Goal: Entertainment & Leisure: Consume media (video, audio)

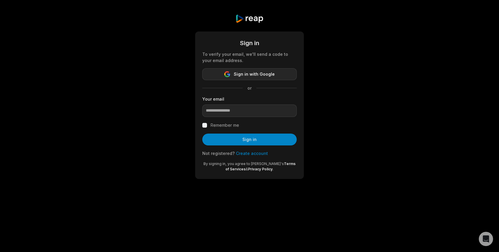
click at [226, 80] on button "Sign in with Google" at bounding box center [249, 74] width 94 height 12
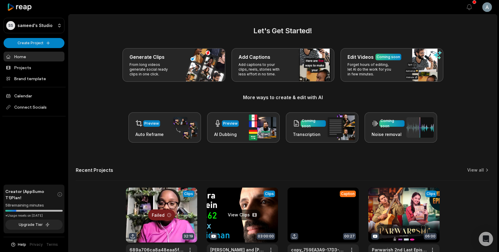
scroll to position [44, 0]
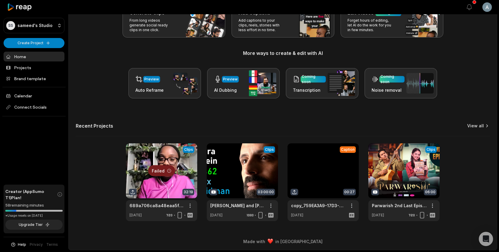
click at [478, 127] on link "View all" at bounding box center [475, 126] width 17 height 6
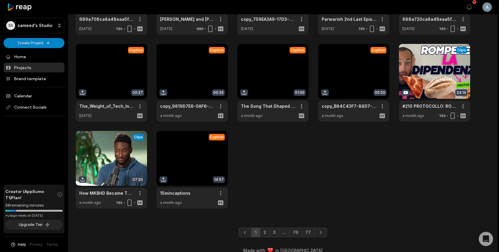
scroll to position [94, 0]
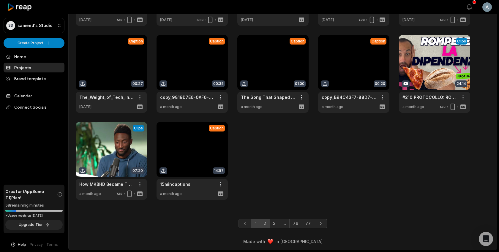
click at [266, 224] on link "2" at bounding box center [265, 224] width 10 height 10
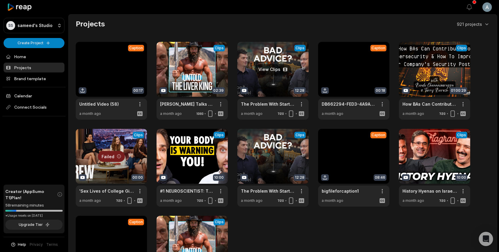
click at [257, 84] on link at bounding box center [272, 81] width 71 height 78
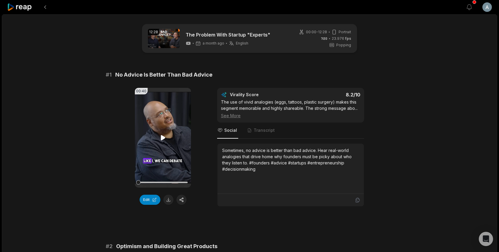
click at [151, 123] on video "Your browser does not support mp4 format." at bounding box center [163, 138] width 56 height 100
click at [143, 184] on div at bounding box center [162, 182] width 49 height 10
click at [163, 163] on video "Your browser does not support mp4 format." at bounding box center [163, 138] width 56 height 100
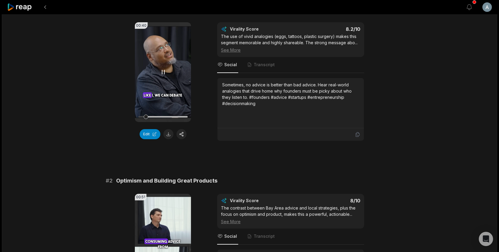
scroll to position [16, 0]
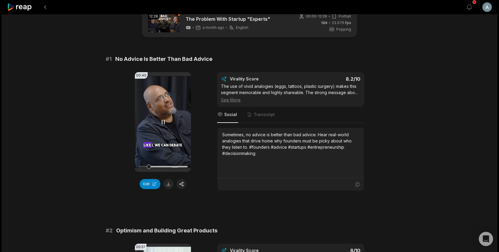
click at [153, 166] on div at bounding box center [162, 166] width 49 height 1
click at [159, 166] on div at bounding box center [162, 166] width 49 height 1
click at [163, 166] on div at bounding box center [162, 166] width 49 height 1
click at [169, 166] on div at bounding box center [162, 166] width 49 height 1
click at [176, 166] on div at bounding box center [162, 166] width 49 height 1
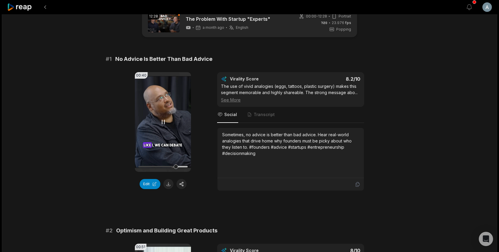
click at [180, 166] on div at bounding box center [162, 167] width 49 height 10
click at [182, 166] on div at bounding box center [180, 167] width 4 height 4
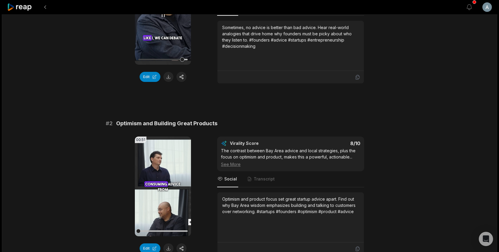
click at [182, 166] on video "Your browser does not support mp4 format." at bounding box center [163, 187] width 56 height 100
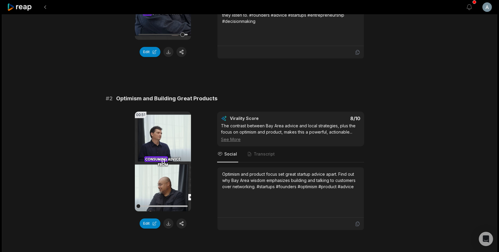
scroll to position [200, 0]
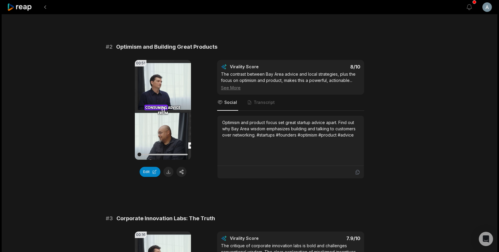
click at [144, 154] on div at bounding box center [162, 154] width 49 height 1
click at [149, 154] on div at bounding box center [162, 154] width 49 height 1
click at [156, 153] on div at bounding box center [162, 154] width 49 height 10
click at [161, 153] on div at bounding box center [162, 154] width 49 height 10
click at [167, 153] on div at bounding box center [162, 154] width 49 height 10
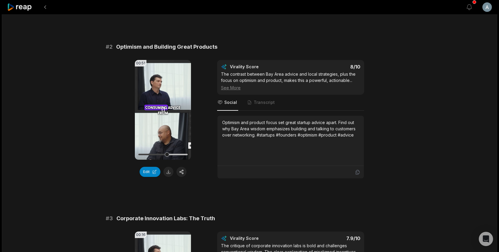
click at [174, 153] on div at bounding box center [162, 154] width 49 height 10
click at [177, 153] on div at bounding box center [162, 154] width 49 height 10
click at [168, 112] on video "Your browser does not support mp4 format." at bounding box center [163, 110] width 56 height 100
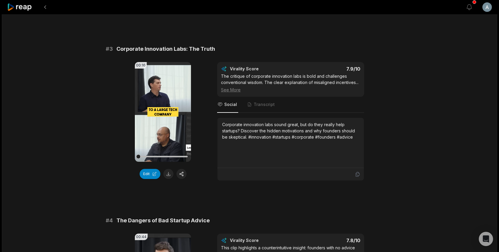
scroll to position [382, 0]
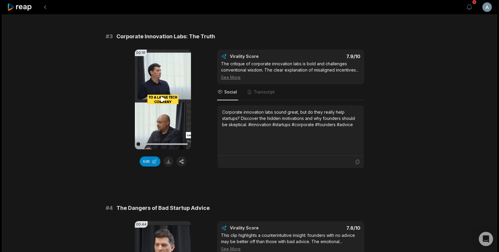
click at [165, 112] on video "Your browser does not support mp4 format." at bounding box center [163, 100] width 56 height 100
click at [142, 142] on div at bounding box center [162, 144] width 49 height 10
click at [146, 142] on div at bounding box center [162, 144] width 49 height 10
click at [152, 142] on div at bounding box center [162, 144] width 49 height 10
click at [160, 142] on div at bounding box center [162, 144] width 49 height 10
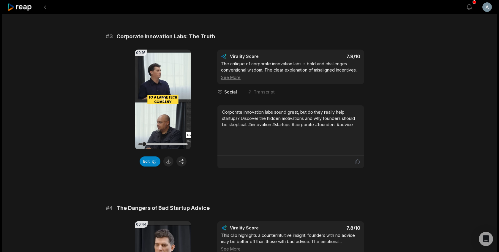
click at [167, 142] on div at bounding box center [162, 144] width 49 height 10
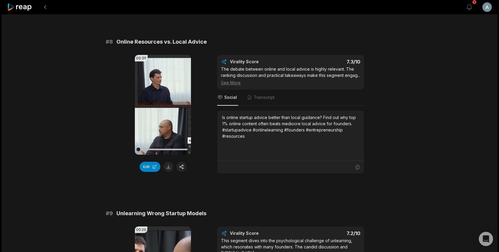
scroll to position [1429, 0]
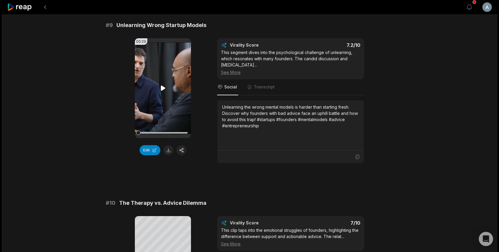
click at [162, 91] on icon at bounding box center [163, 88] width 4 height 5
click at [251, 95] on span "Transcript" at bounding box center [260, 87] width 29 height 16
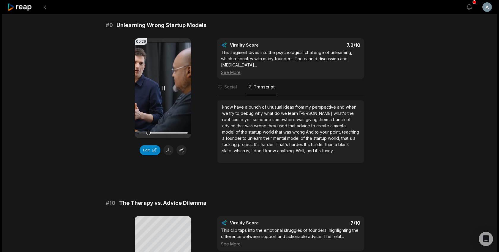
click at [153, 138] on div at bounding box center [162, 133] width 49 height 10
click at [158, 138] on div at bounding box center [162, 133] width 49 height 10
click at [164, 138] on div at bounding box center [162, 133] width 49 height 10
click at [164, 135] on div at bounding box center [164, 133] width 4 height 4
click at [166, 121] on video "Your browser does not support mp4 format." at bounding box center [163, 88] width 56 height 100
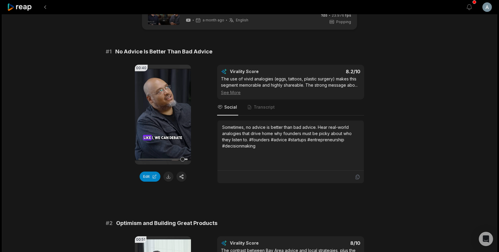
scroll to position [0, 0]
